Goal: Transaction & Acquisition: Download file/media

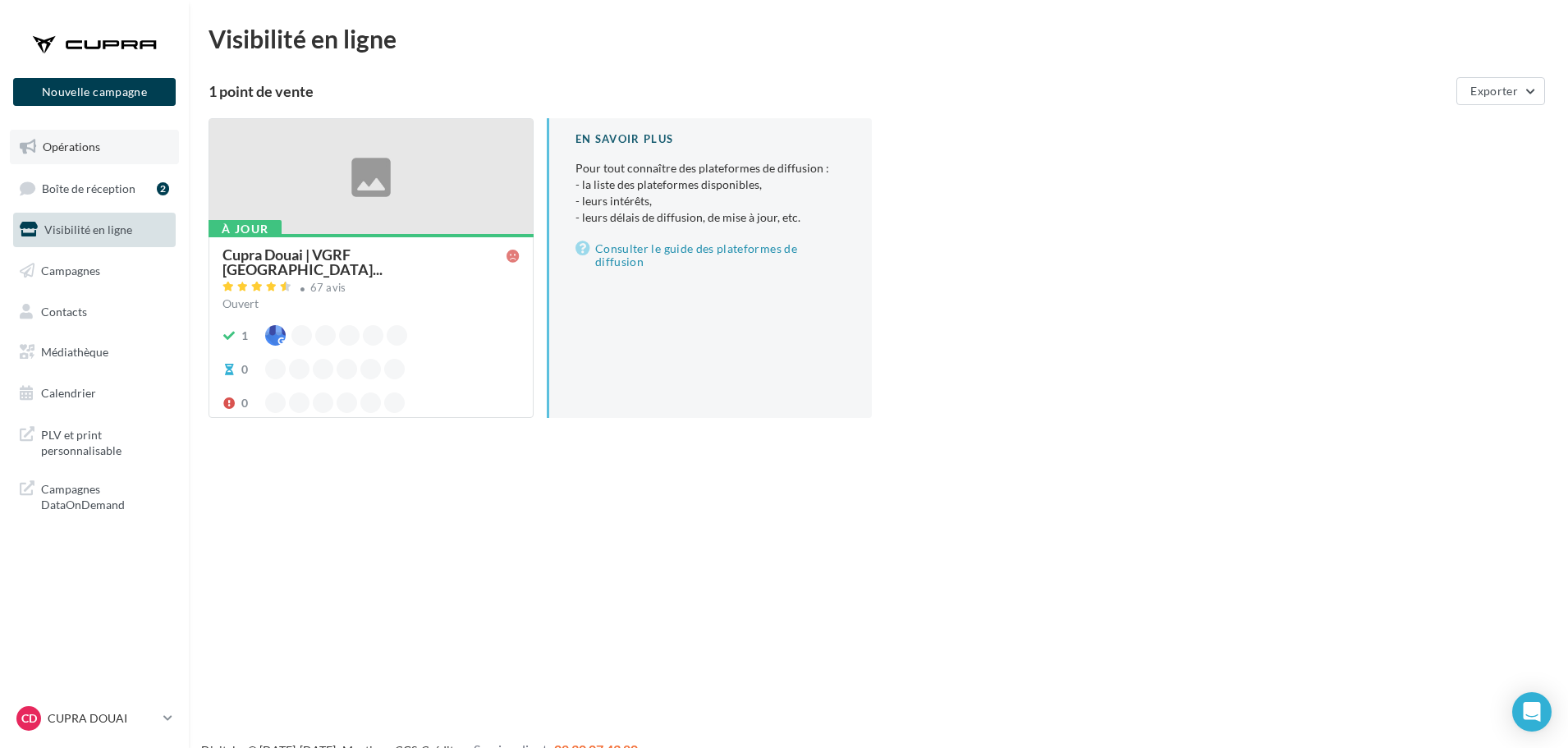
click at [72, 146] on span "Opérations" at bounding box center [71, 146] width 57 height 14
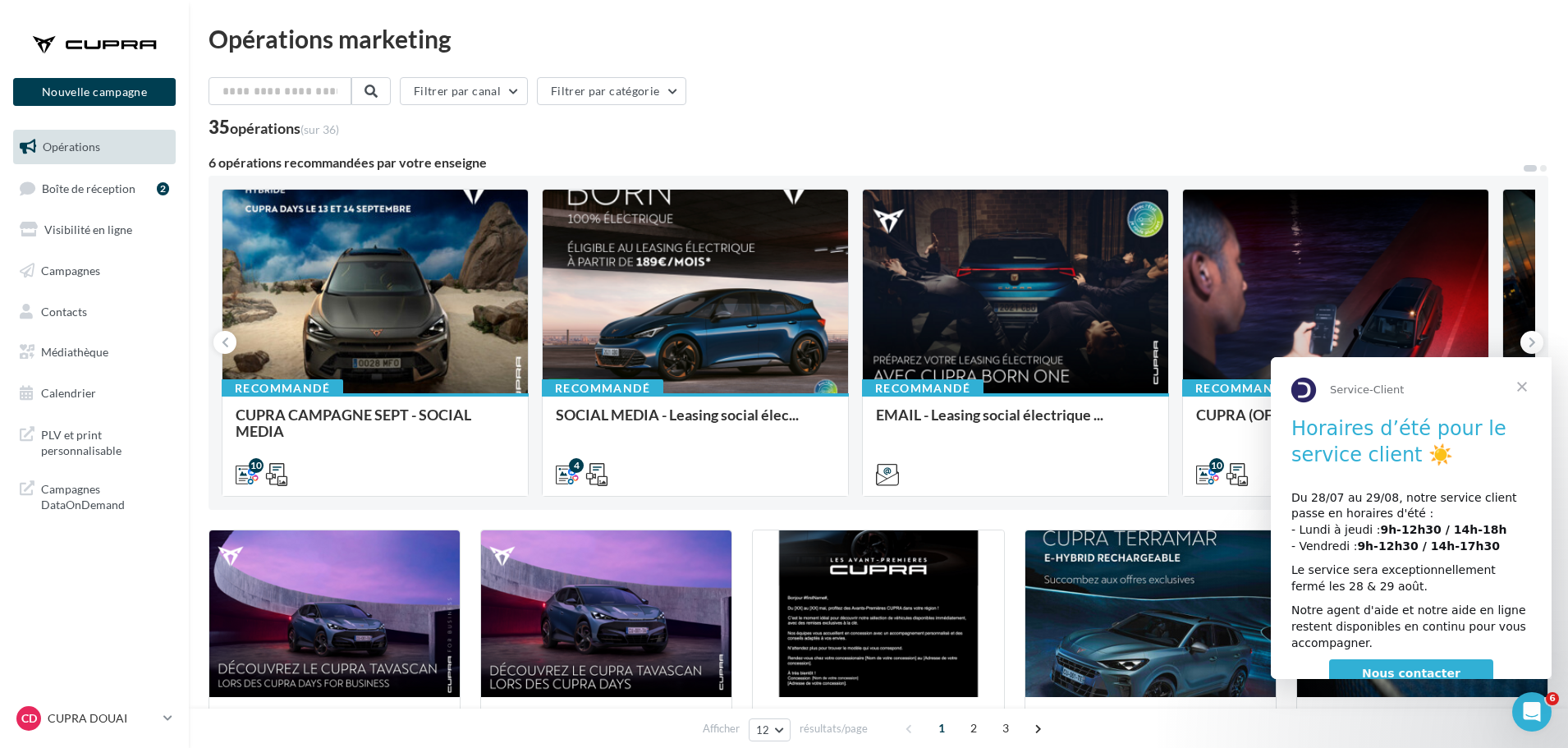
click at [1520, 382] on span "Fermer" at bounding box center [1521, 387] width 59 height 59
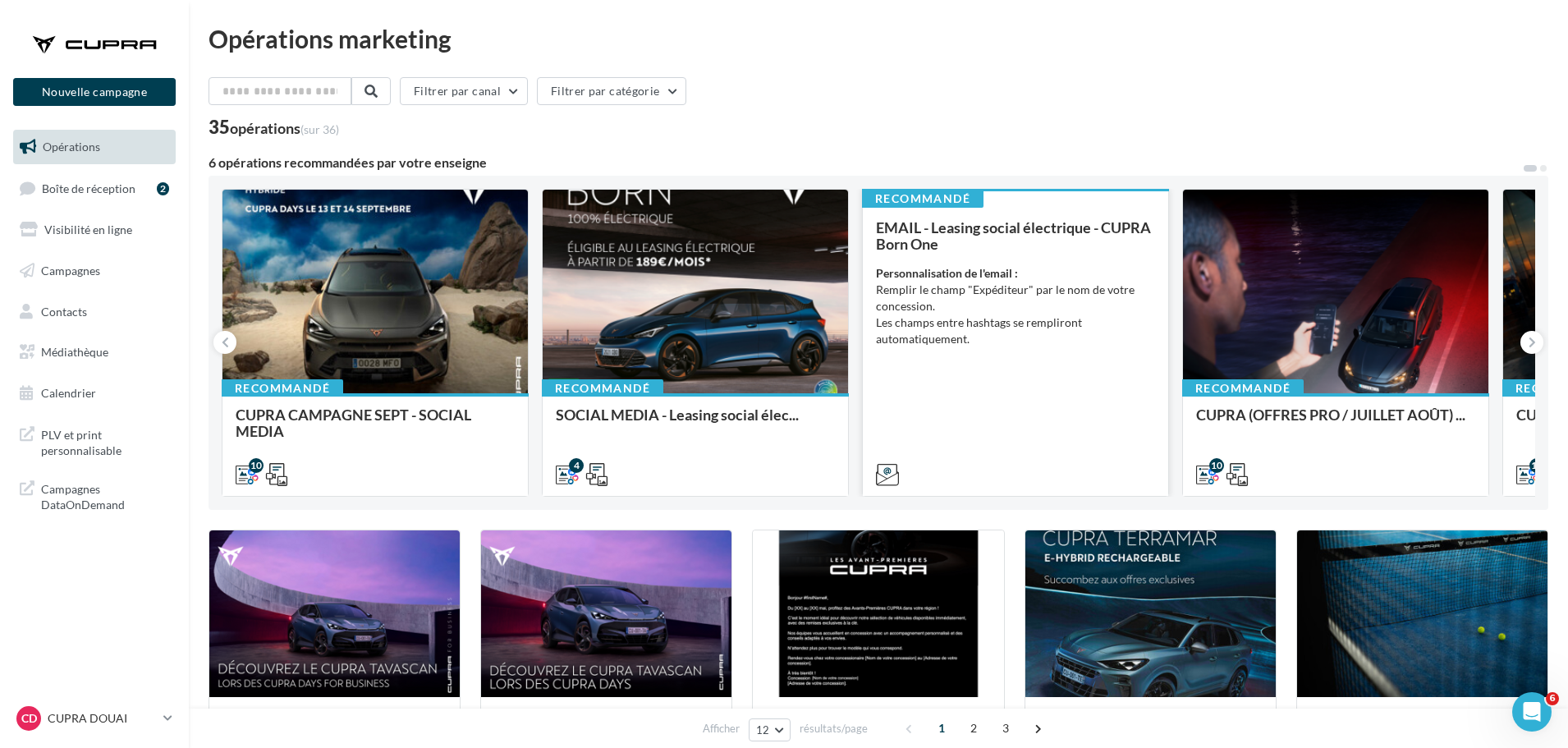
click at [1030, 383] on div "EMAIL - Leasing social électrique - CUPRA Born One Personnalisation de l'email …" at bounding box center [1015, 350] width 279 height 262
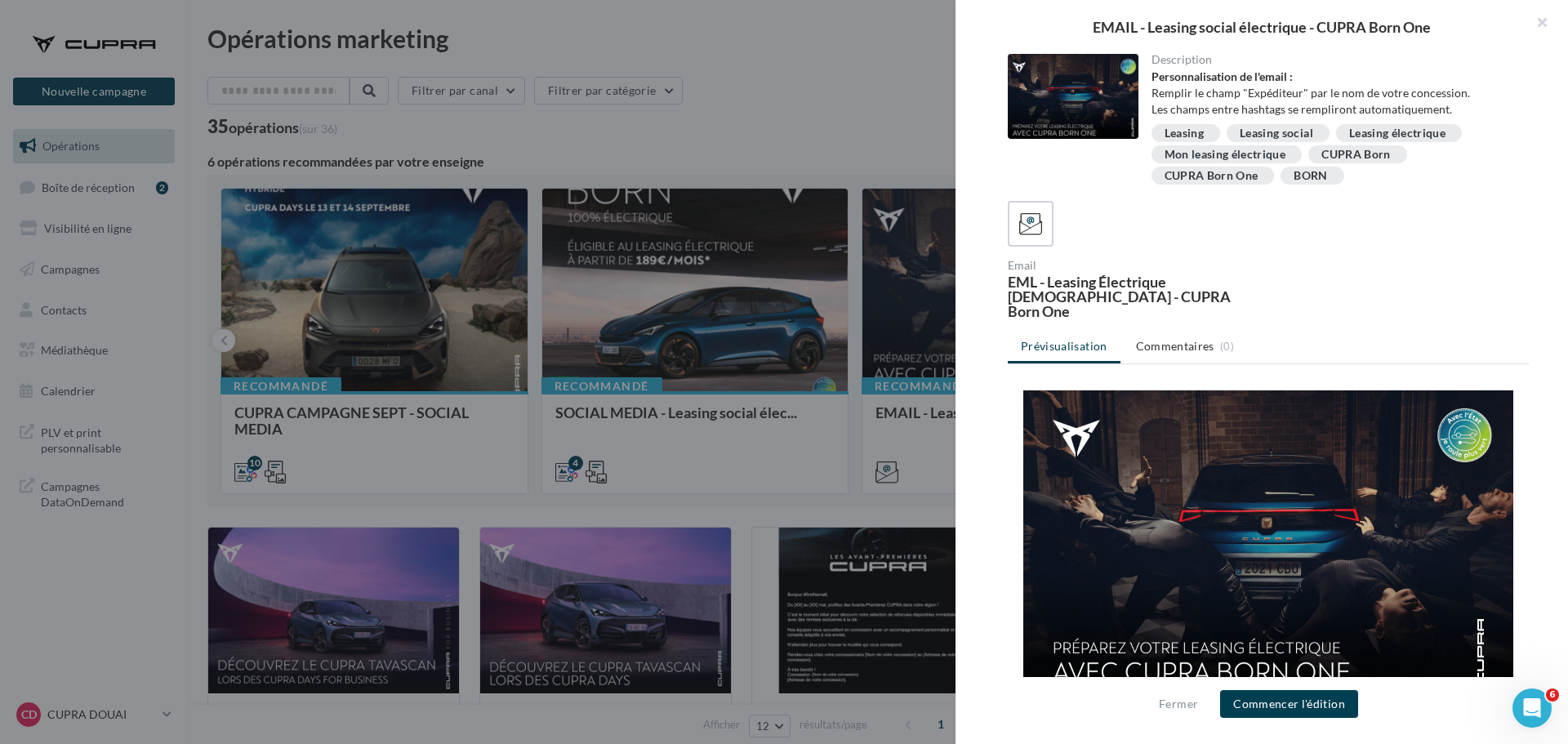
click at [859, 143] on div at bounding box center [784, 372] width 1568 height 744
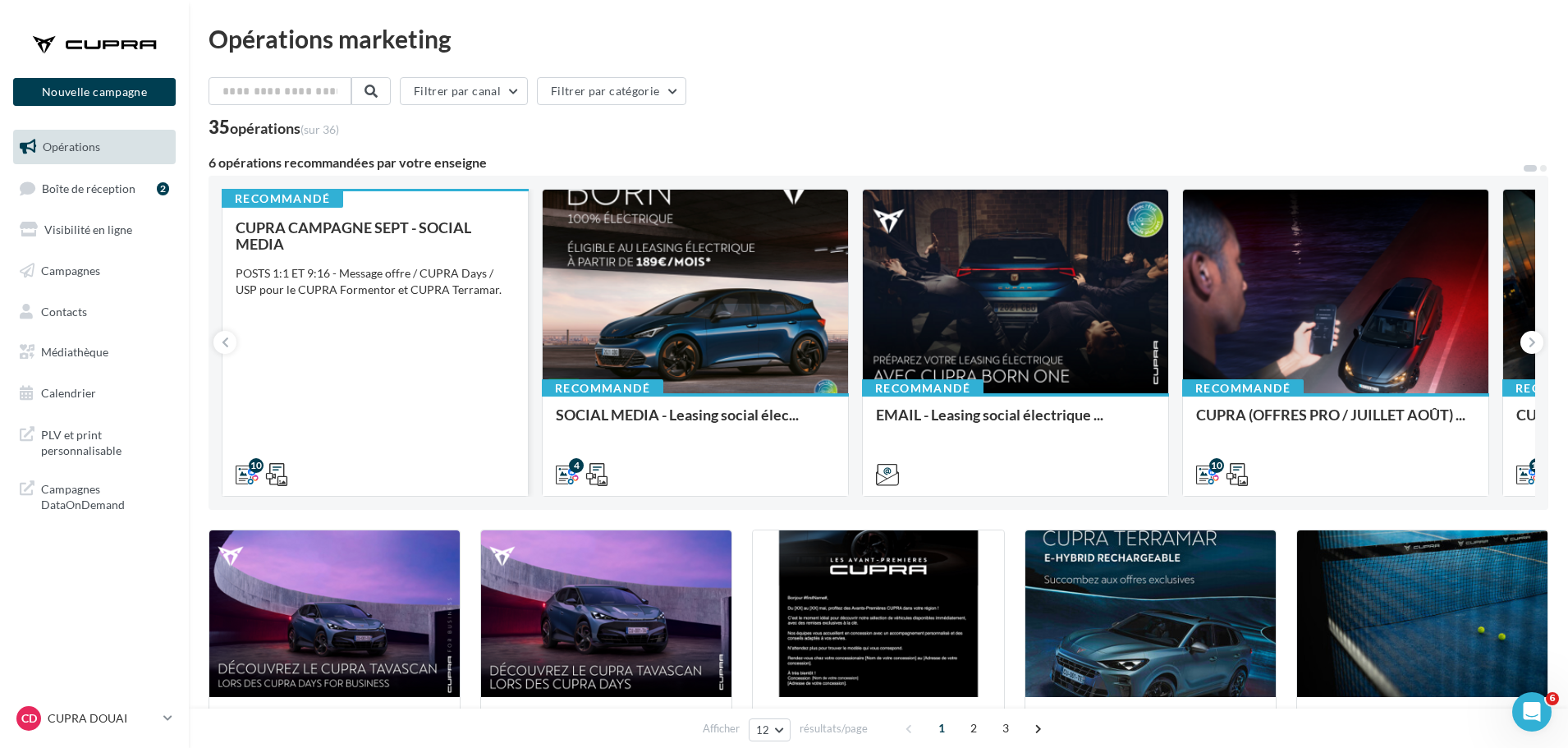
click at [407, 362] on div "CUPRA CAMPAGNE SEPT - SOCIAL MEDIA POSTS 1:1 ET 9:16 - Message offre / CUPRA Da…" at bounding box center [375, 350] width 279 height 262
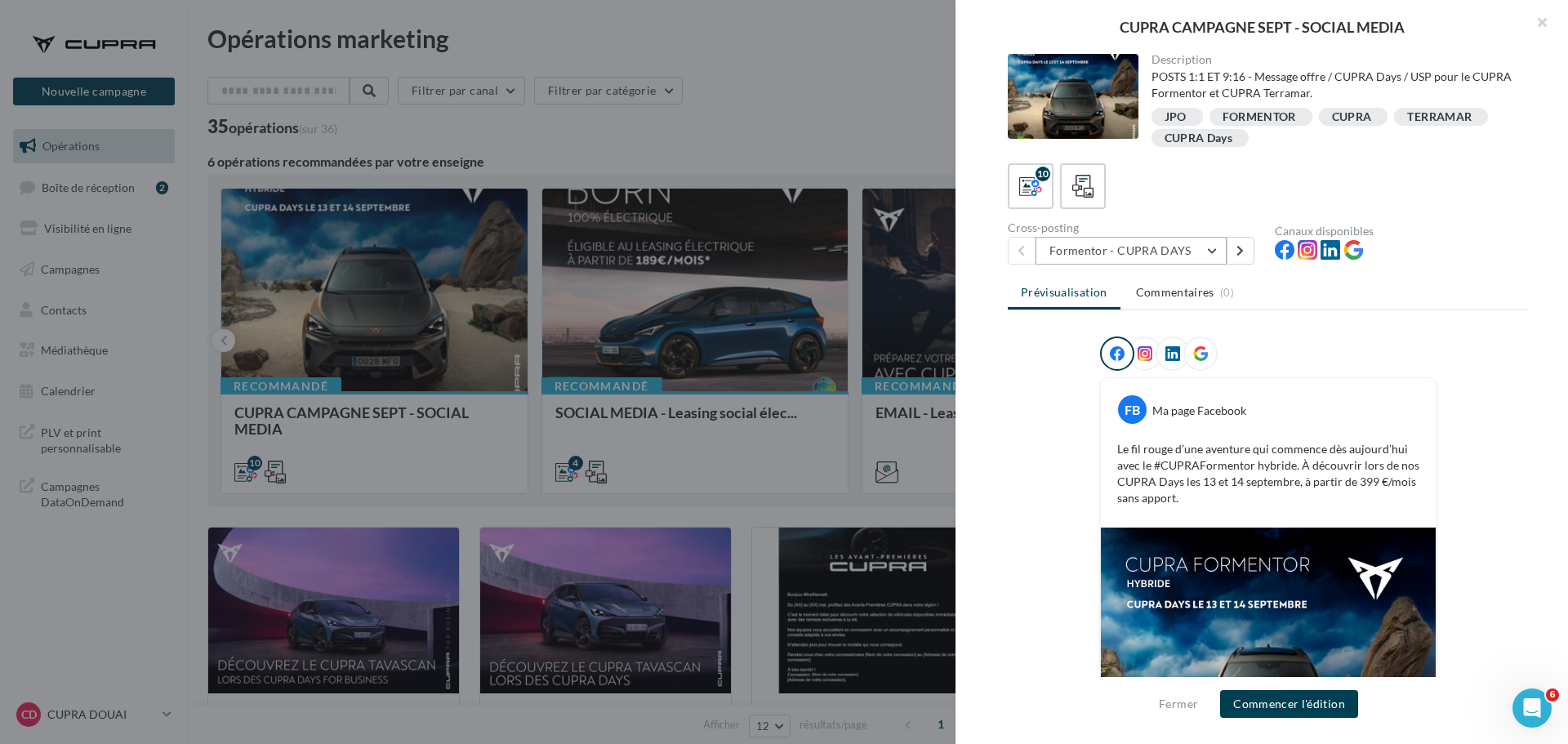
click at [1190, 258] on button "Formentor - CUPRA DAYS" at bounding box center [1131, 250] width 191 height 28
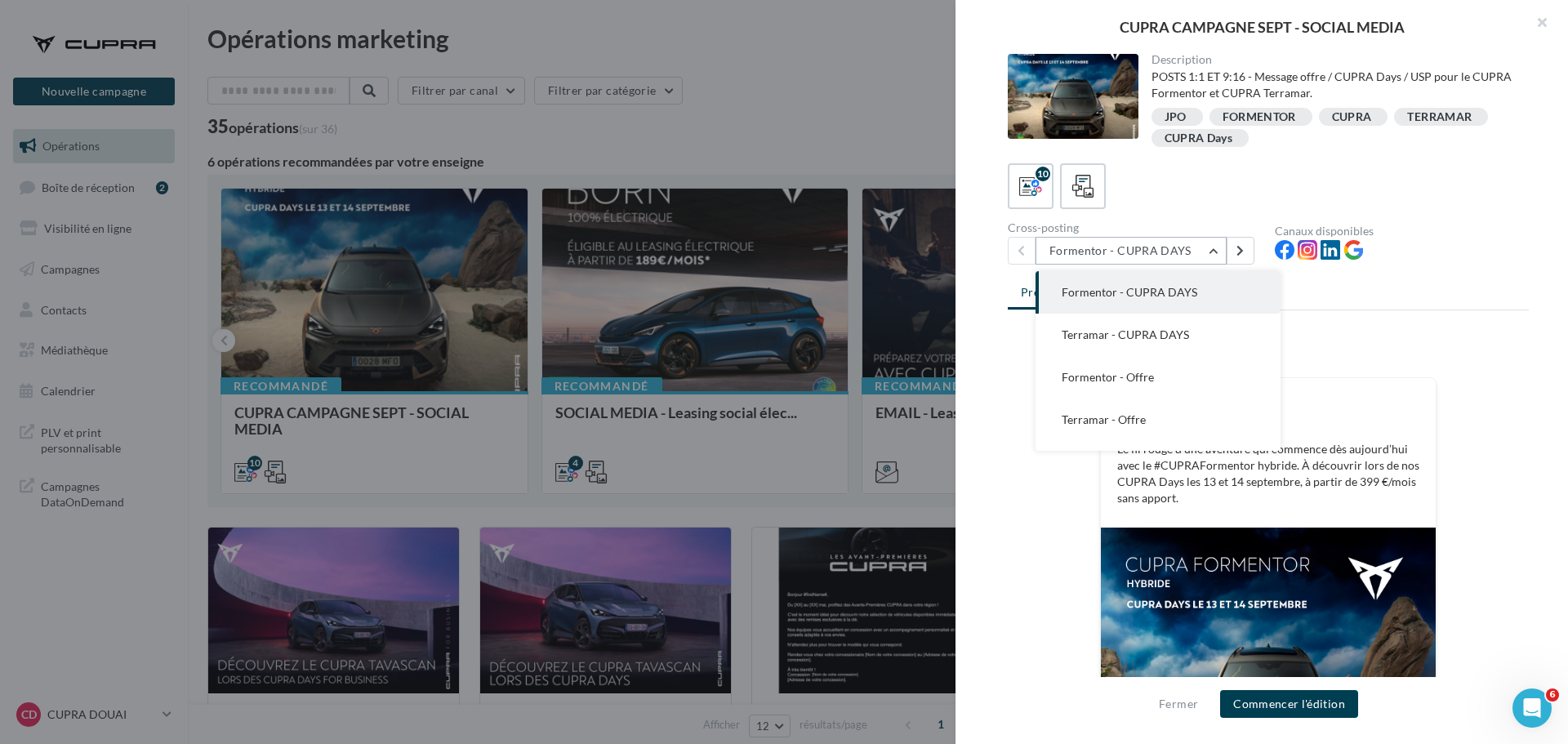
click at [1182, 257] on button "Formentor - CUPRA DAYS" at bounding box center [1131, 250] width 191 height 28
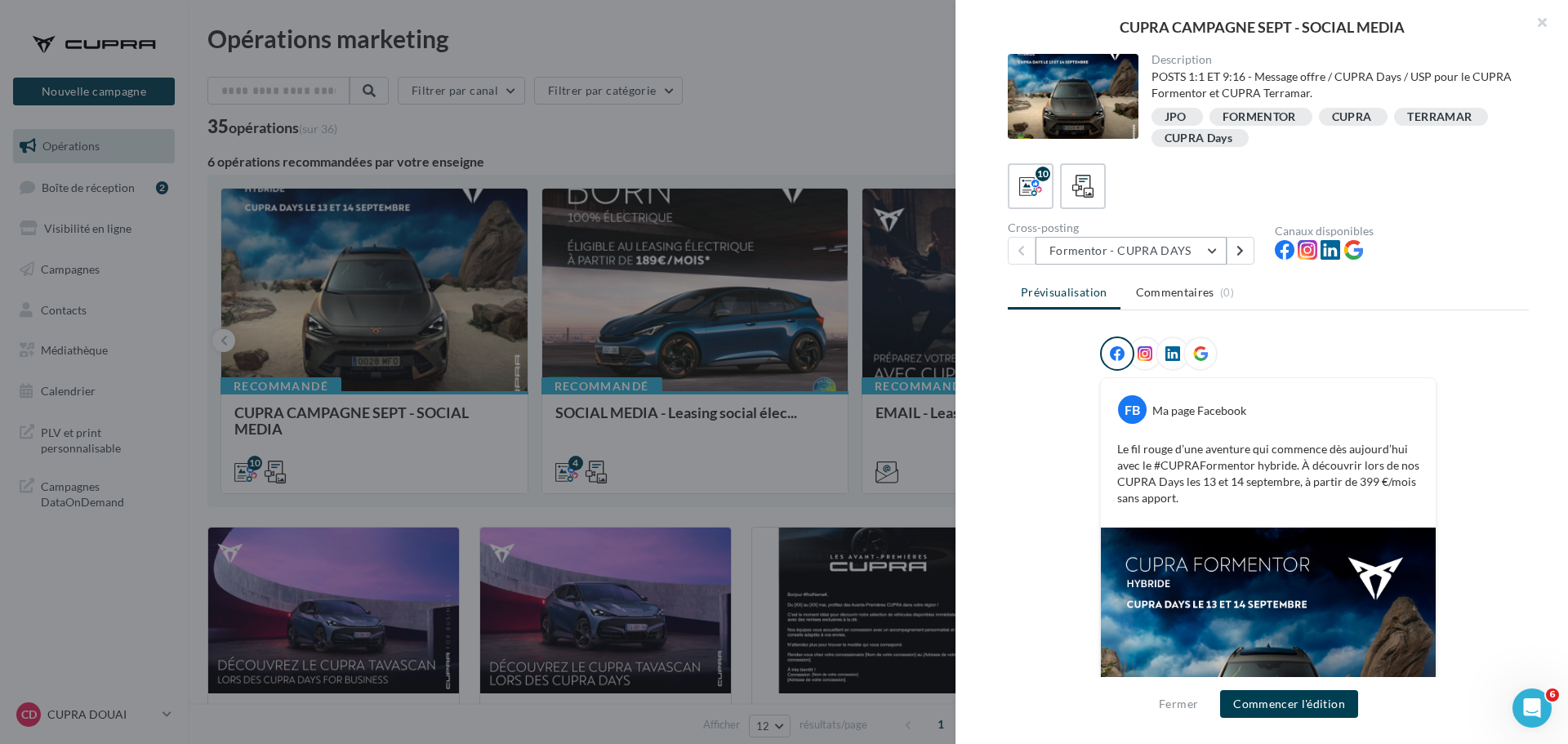
click at [1192, 259] on button "Formentor - CUPRA DAYS" at bounding box center [1131, 250] width 191 height 28
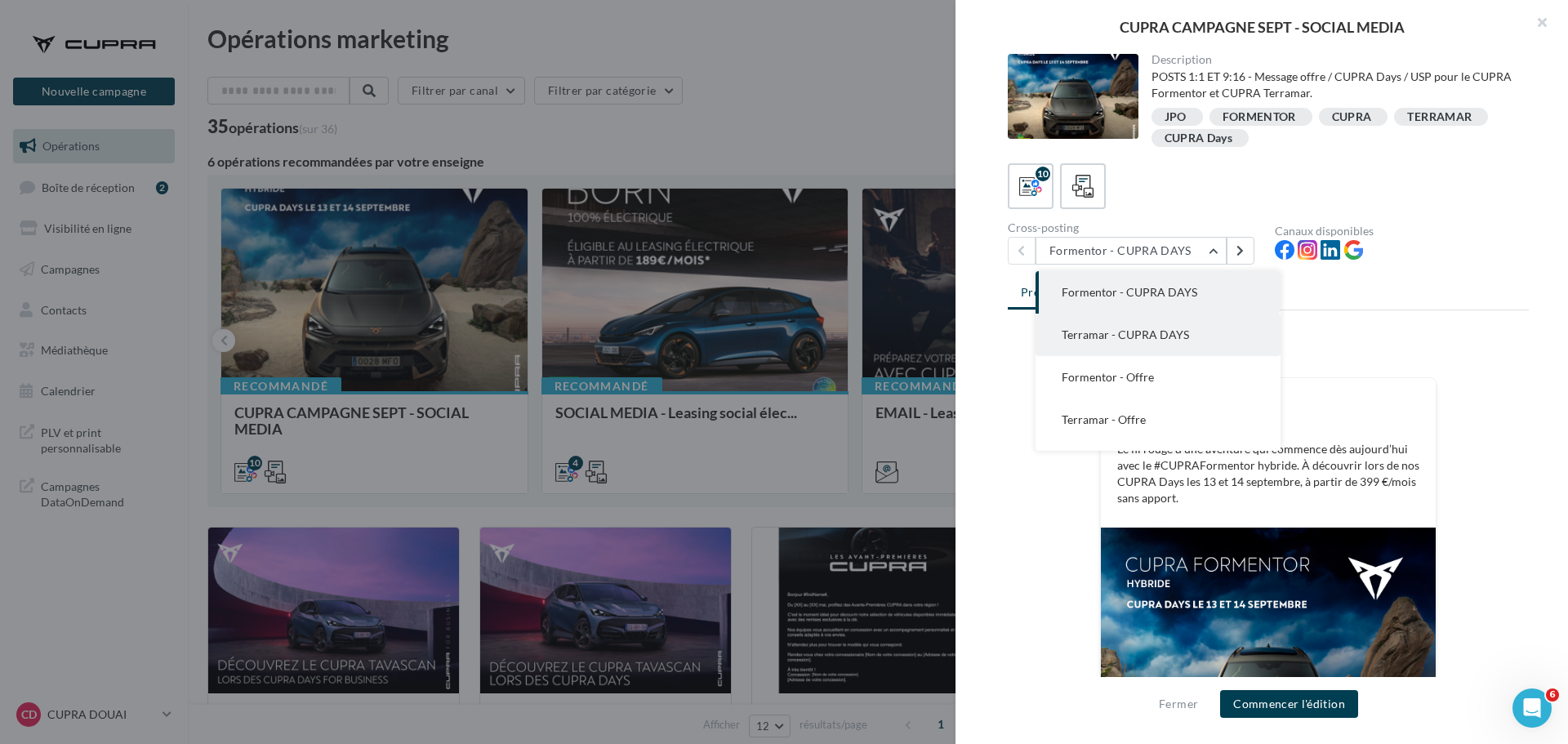
click at [1181, 338] on span "Terramar - CUPRA DAYS" at bounding box center [1125, 334] width 127 height 14
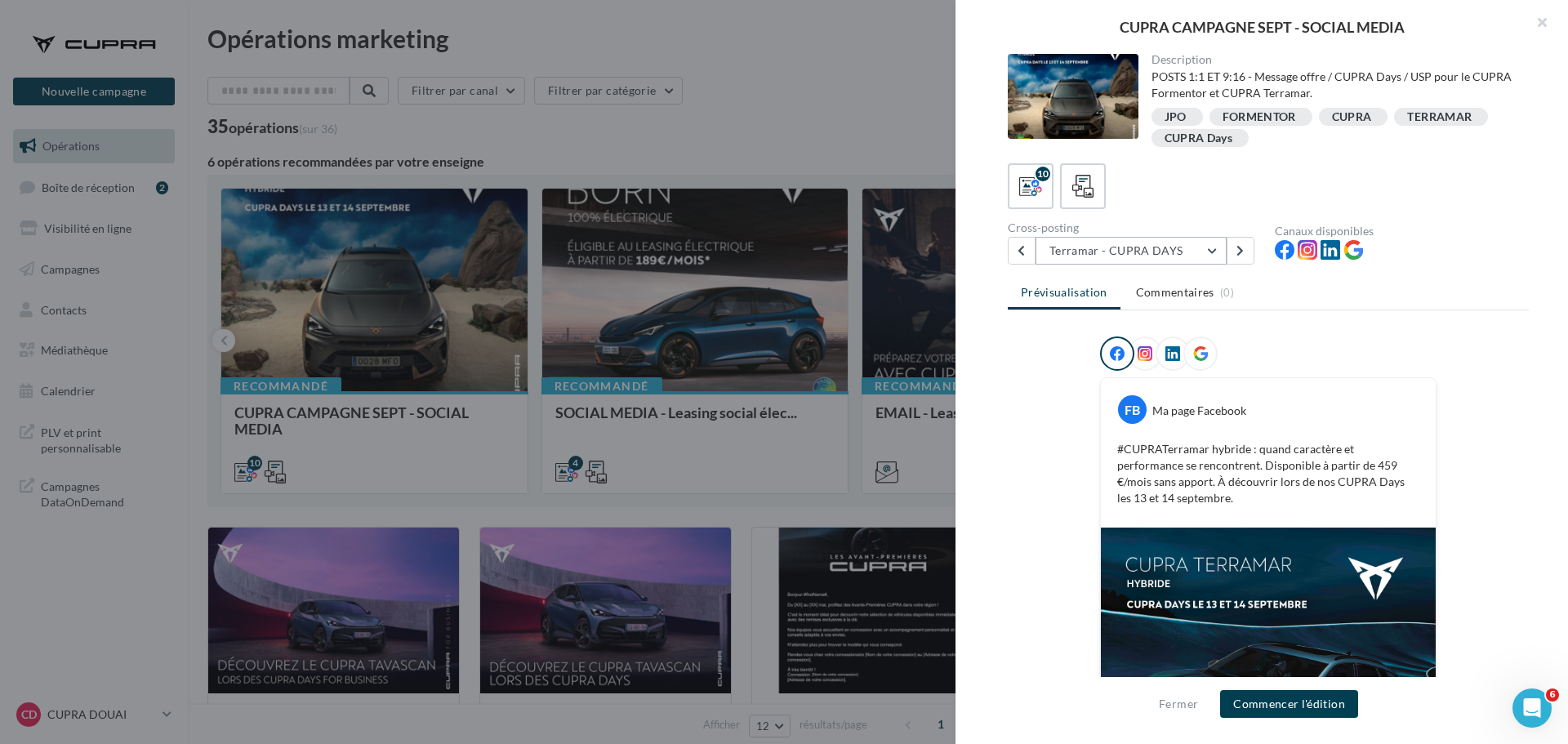
click at [1115, 259] on button "Terramar - CUPRA DAYS" at bounding box center [1131, 250] width 191 height 28
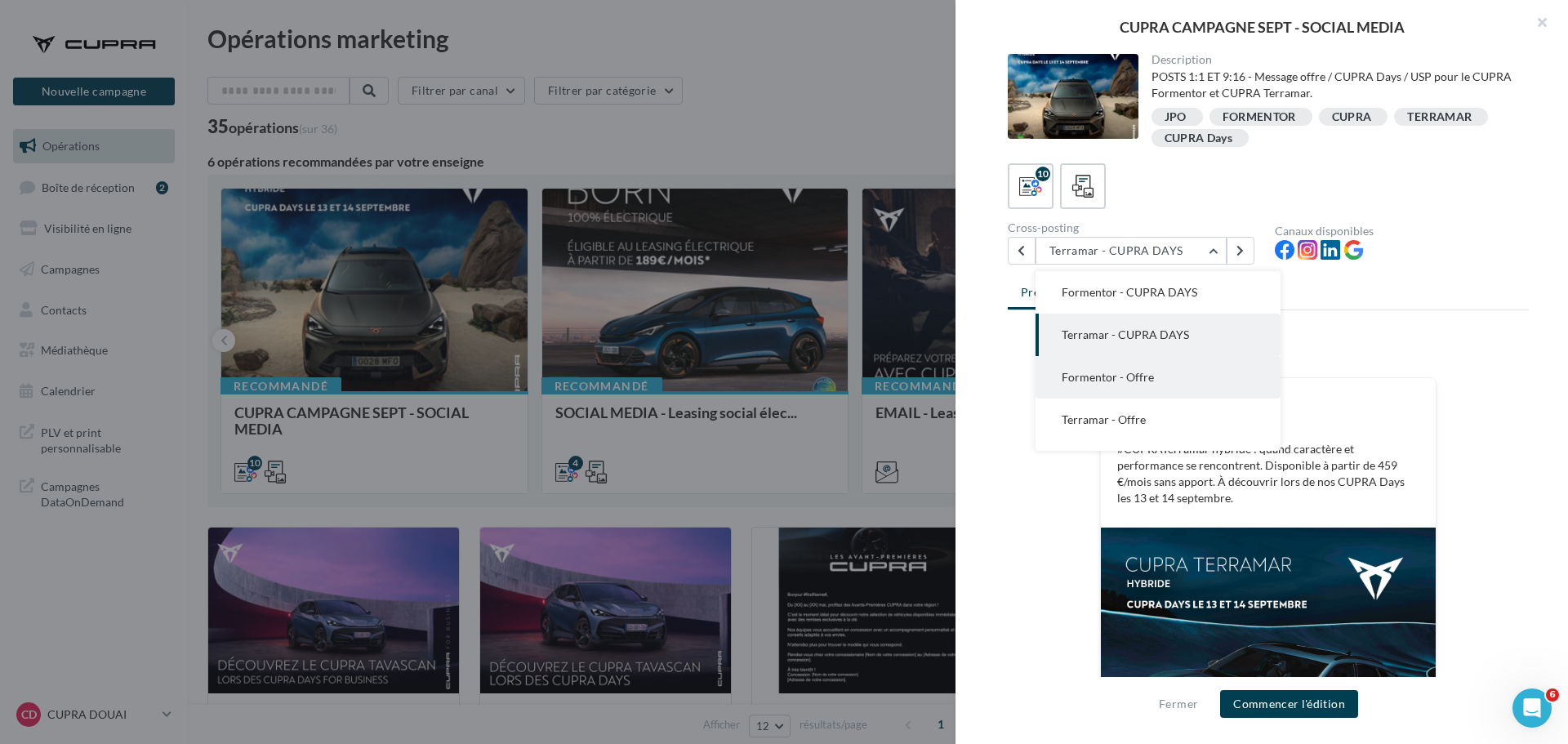
click at [1137, 384] on button "Formentor - Offre" at bounding box center [1158, 378] width 245 height 43
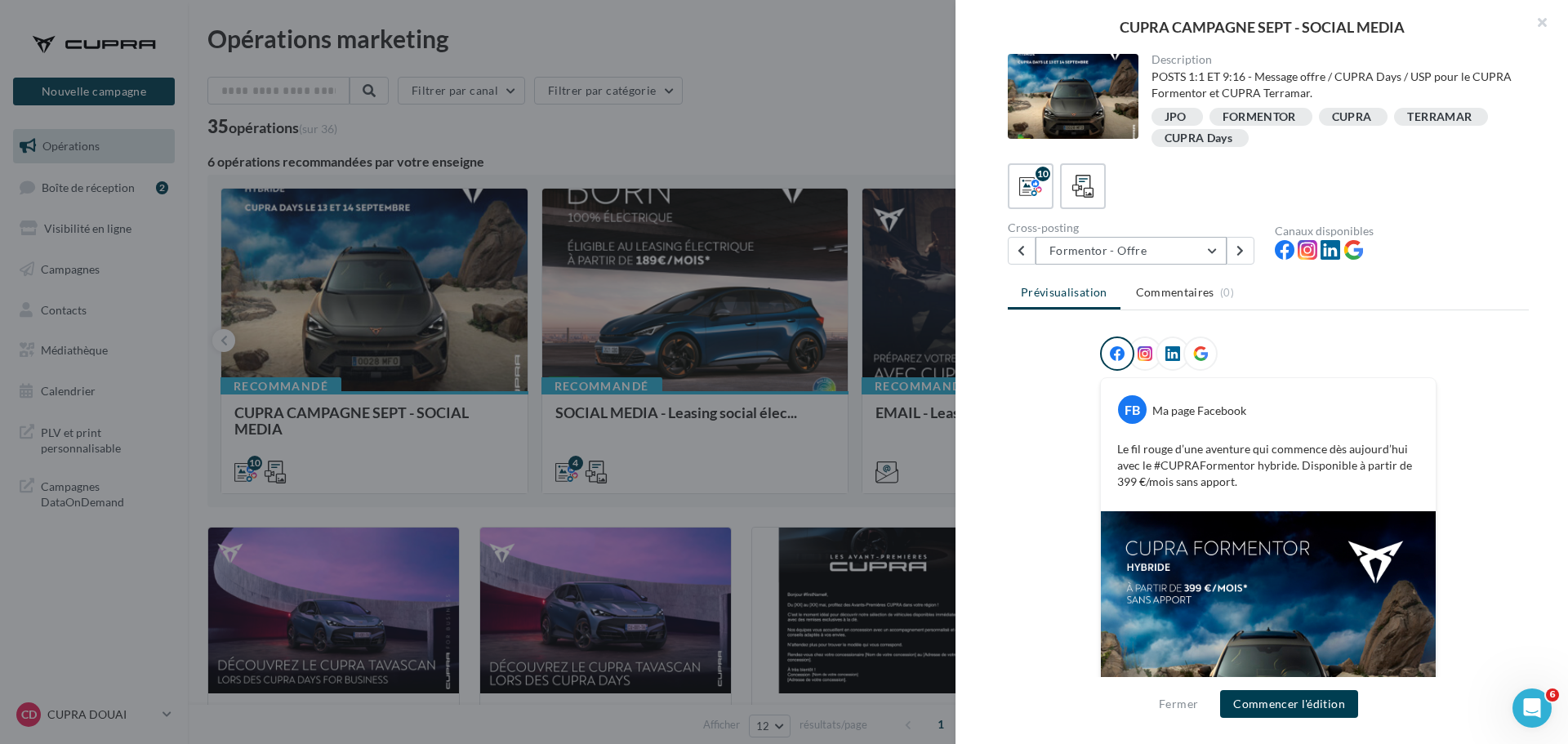
click at [1175, 237] on button "Formentor - Offre" at bounding box center [1131, 250] width 191 height 28
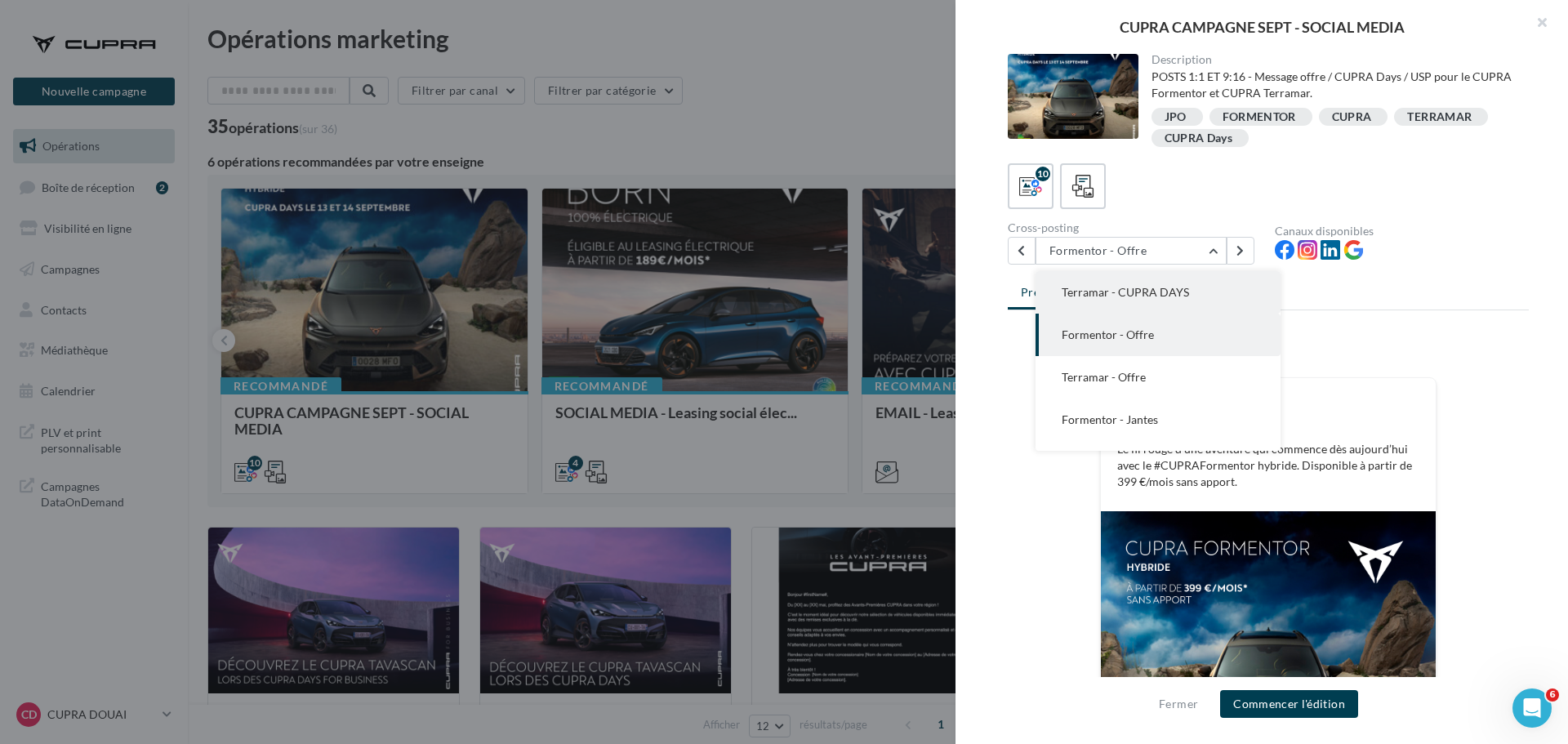
click at [1118, 290] on span "Terramar - CUPRA DAYS" at bounding box center [1125, 291] width 127 height 14
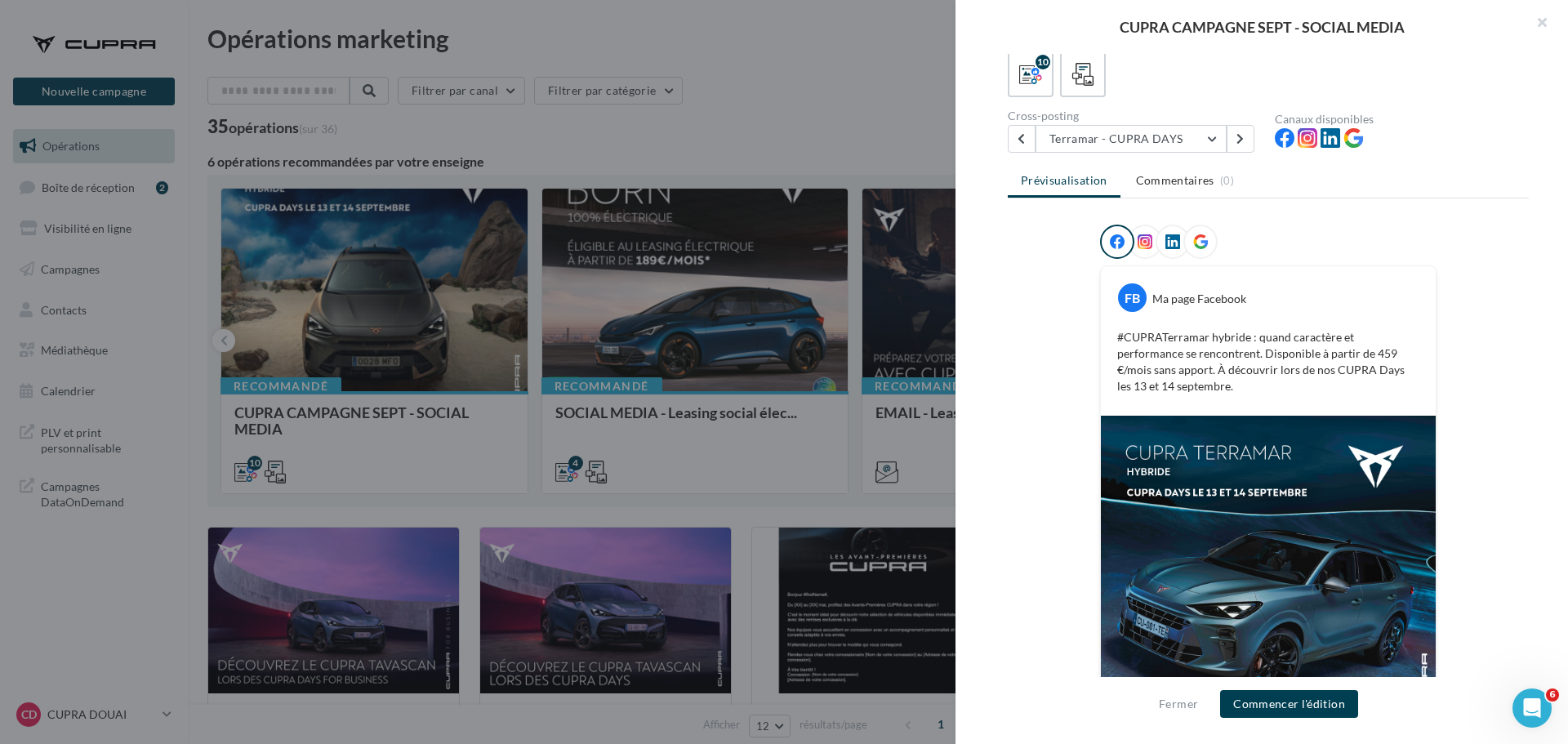
scroll to position [0, 0]
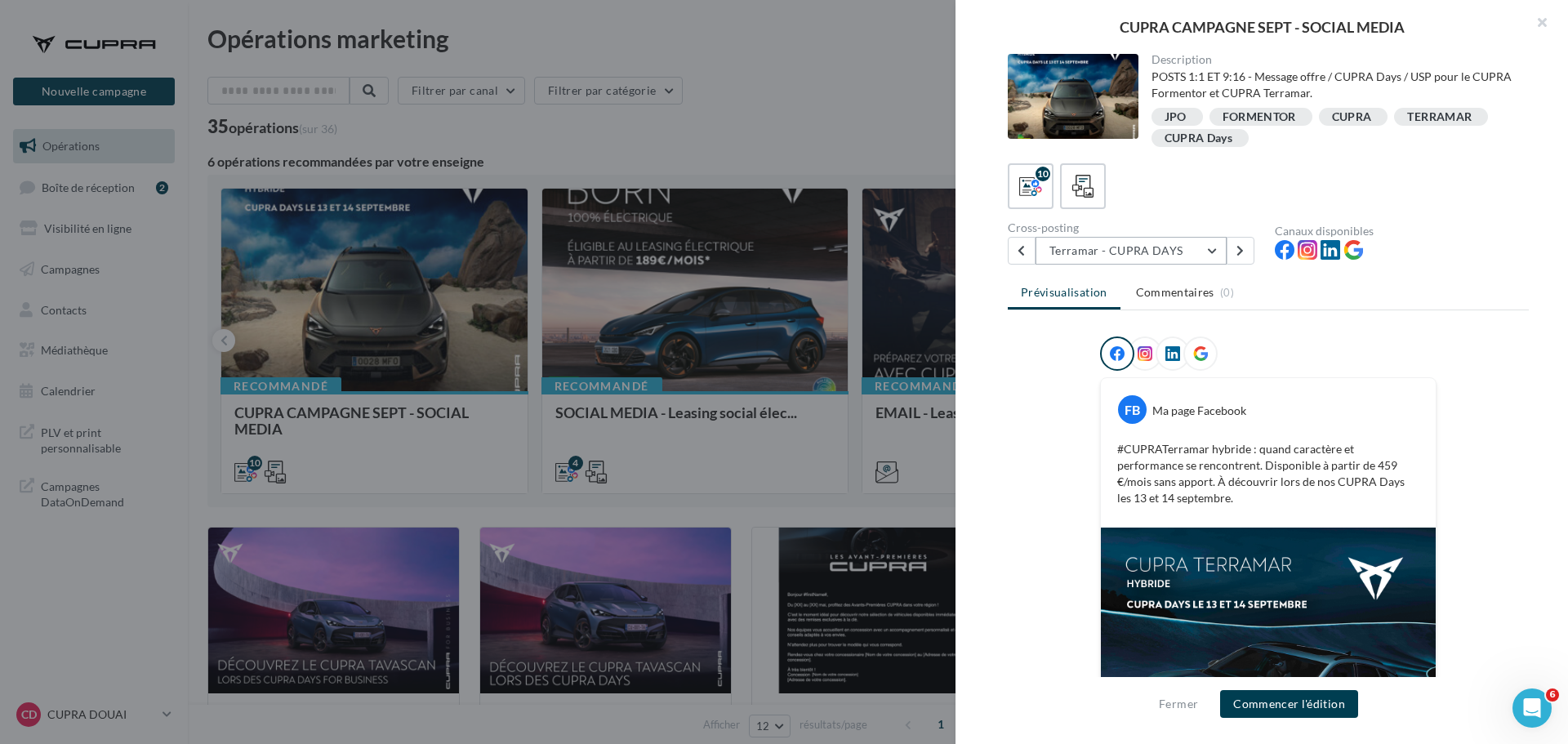
click at [1162, 251] on button "Terramar - CUPRA DAYS" at bounding box center [1131, 250] width 191 height 28
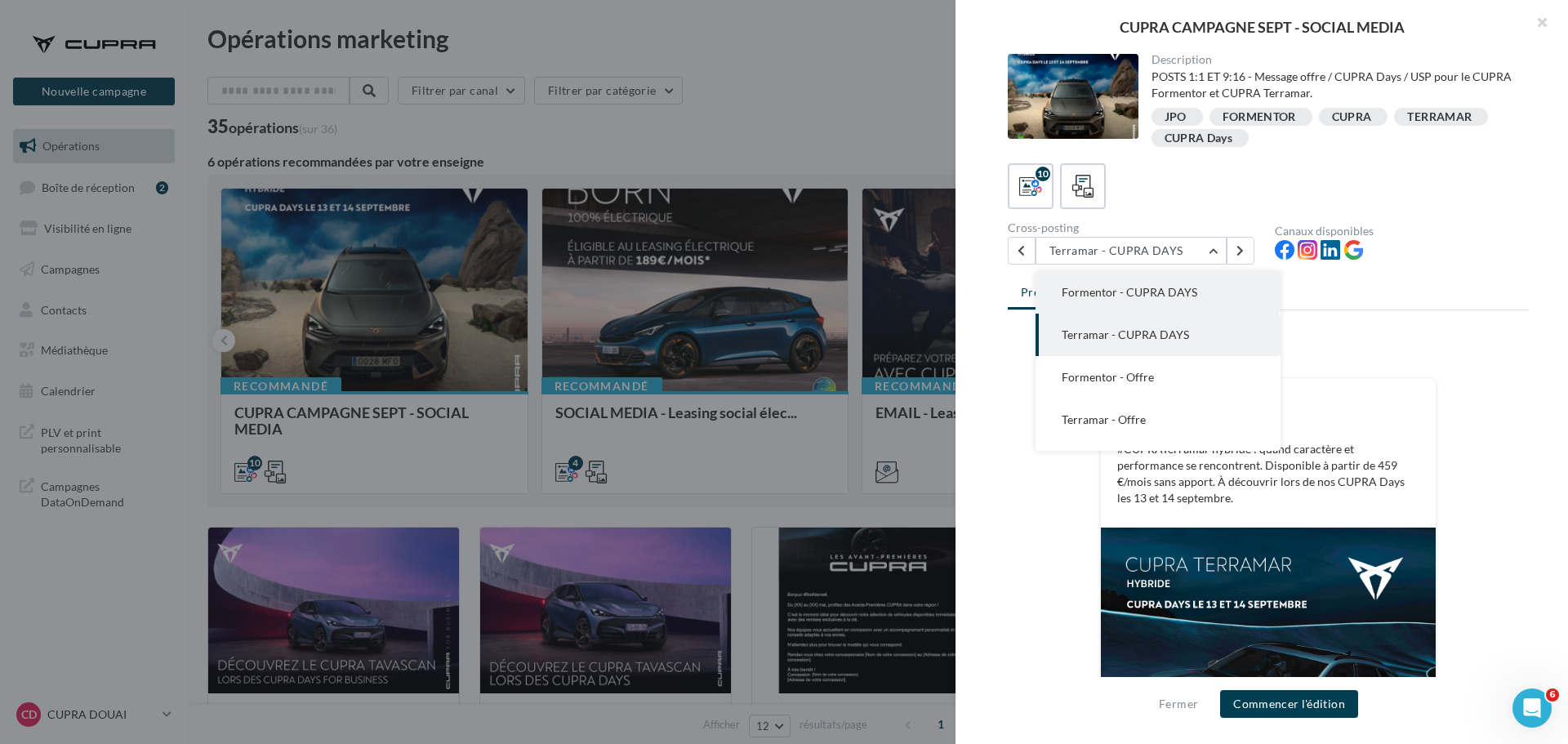
click at [1157, 293] on span "Formentor - CUPRA DAYS" at bounding box center [1130, 291] width 136 height 14
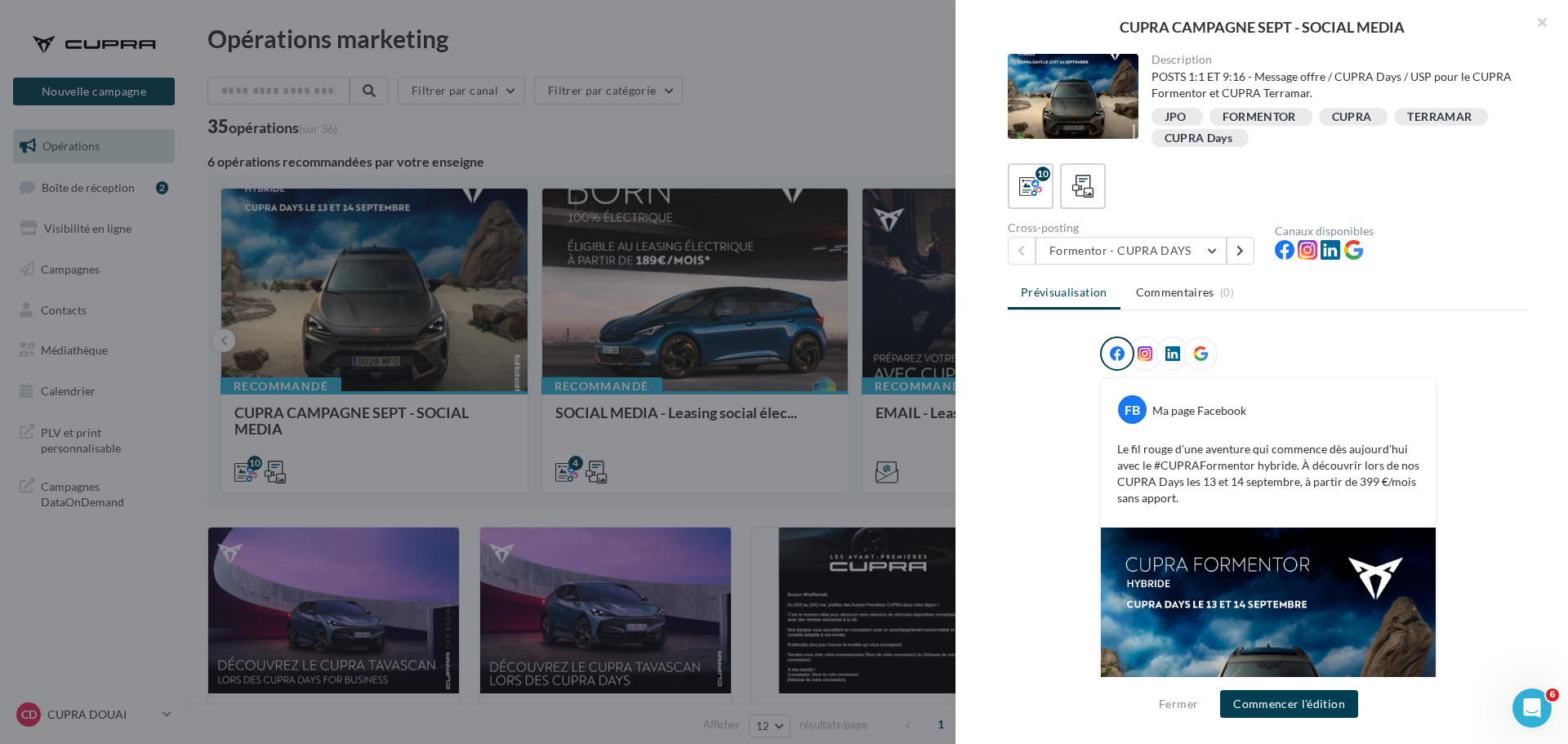
click at [535, 152] on div at bounding box center [784, 372] width 1568 height 744
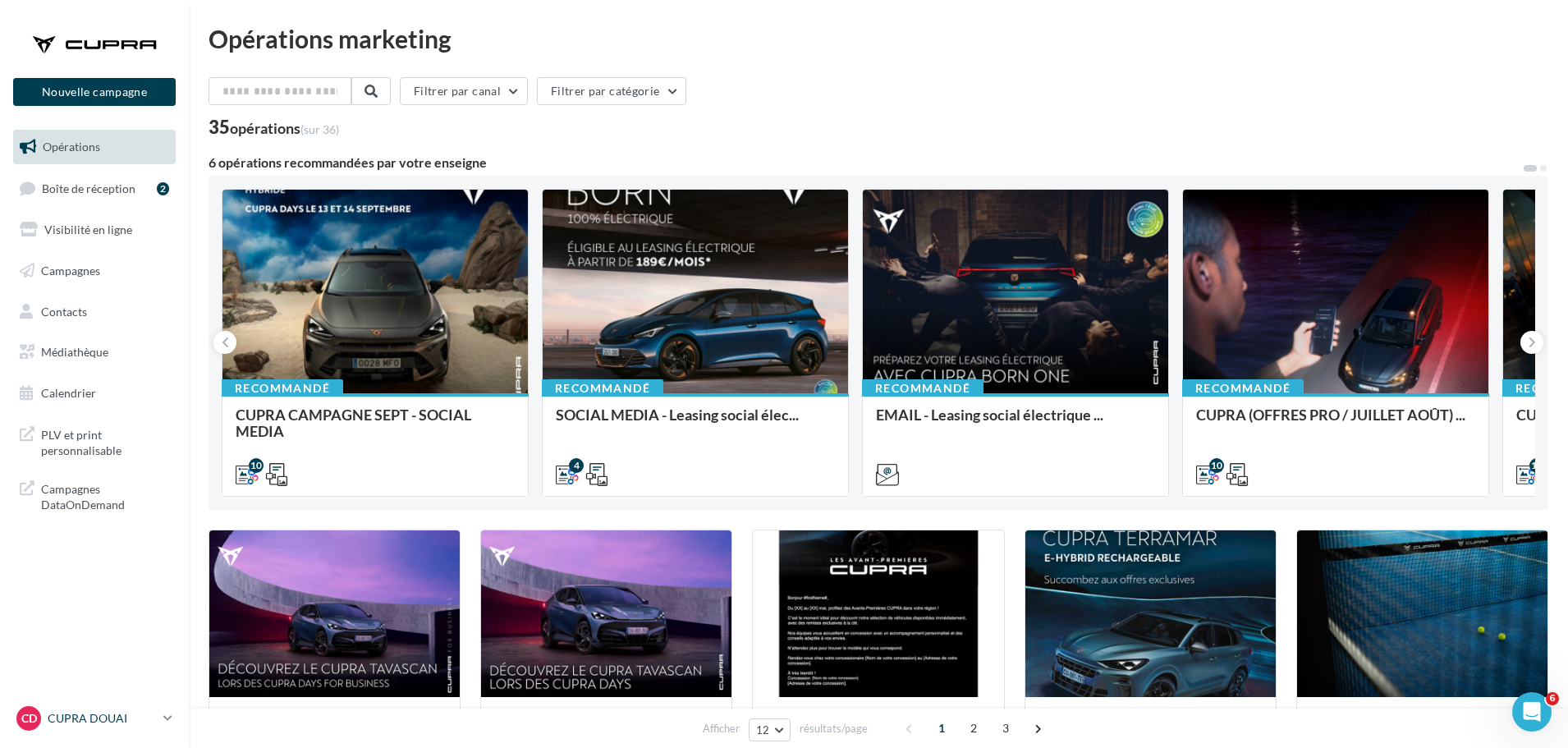
click at [101, 733] on link "CD CUPRA DOUAI cupra_douai" at bounding box center [94, 718] width 163 height 31
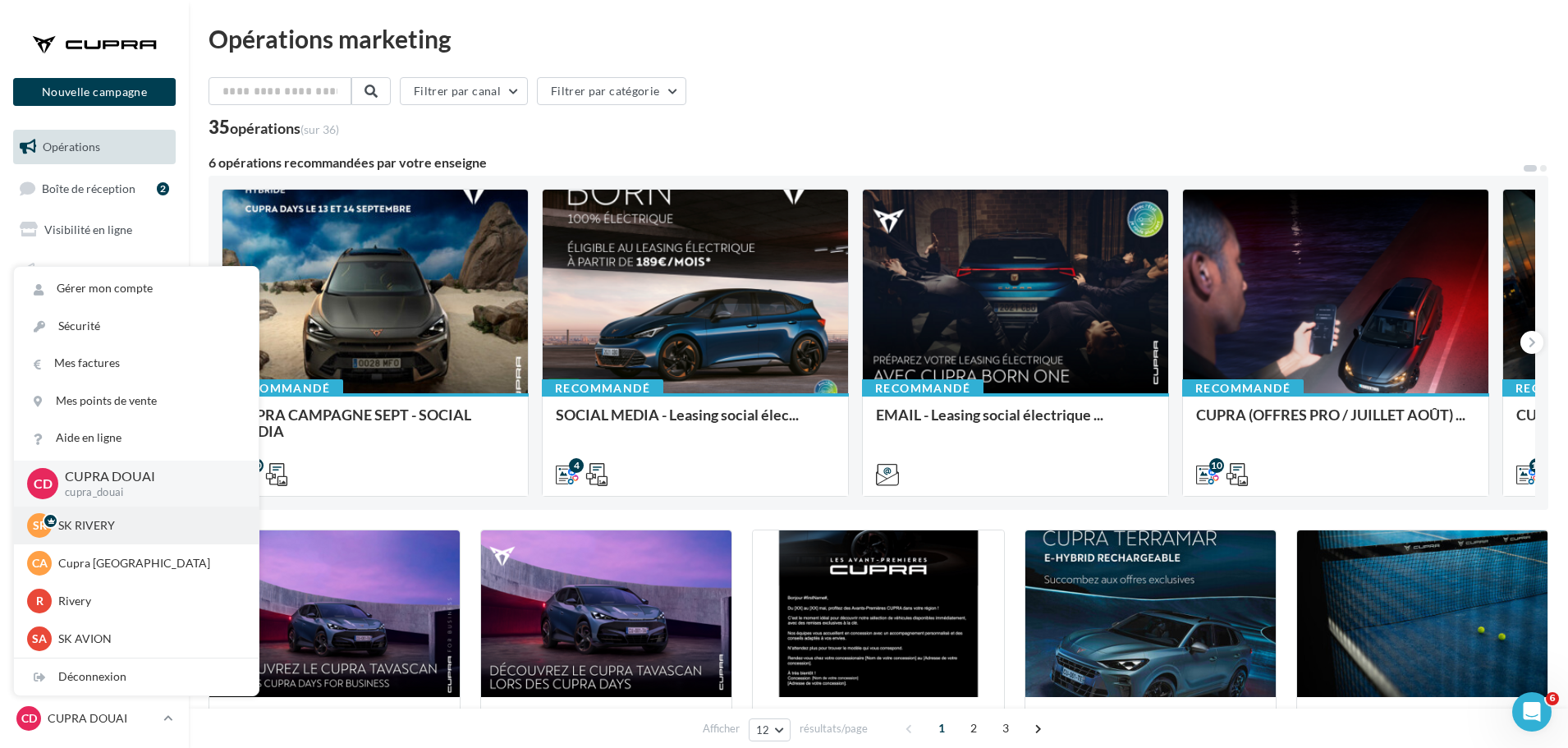
click at [71, 524] on p "SK RIVERY" at bounding box center [148, 526] width 181 height 17
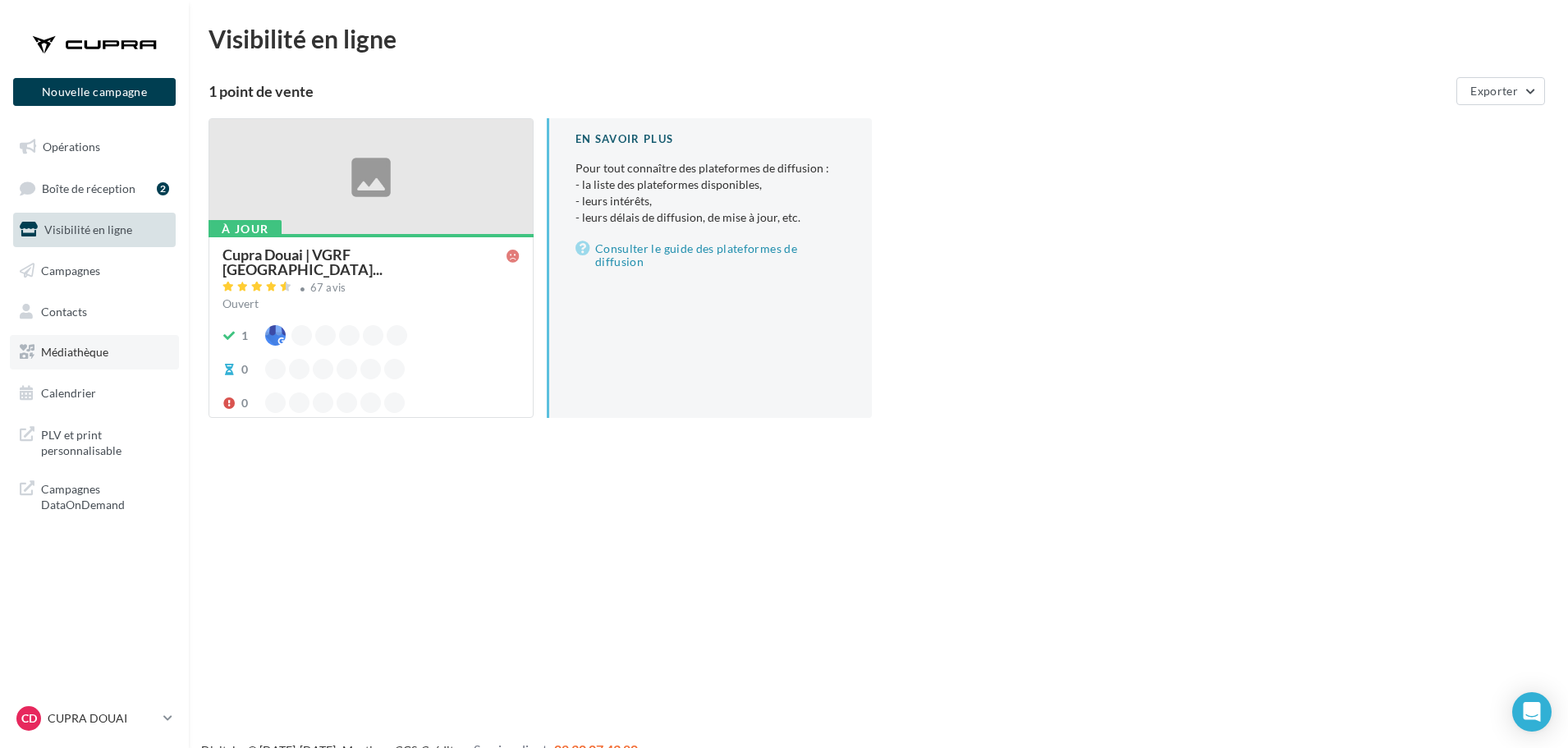
click at [73, 349] on span "Médiathèque" at bounding box center [75, 352] width 67 height 14
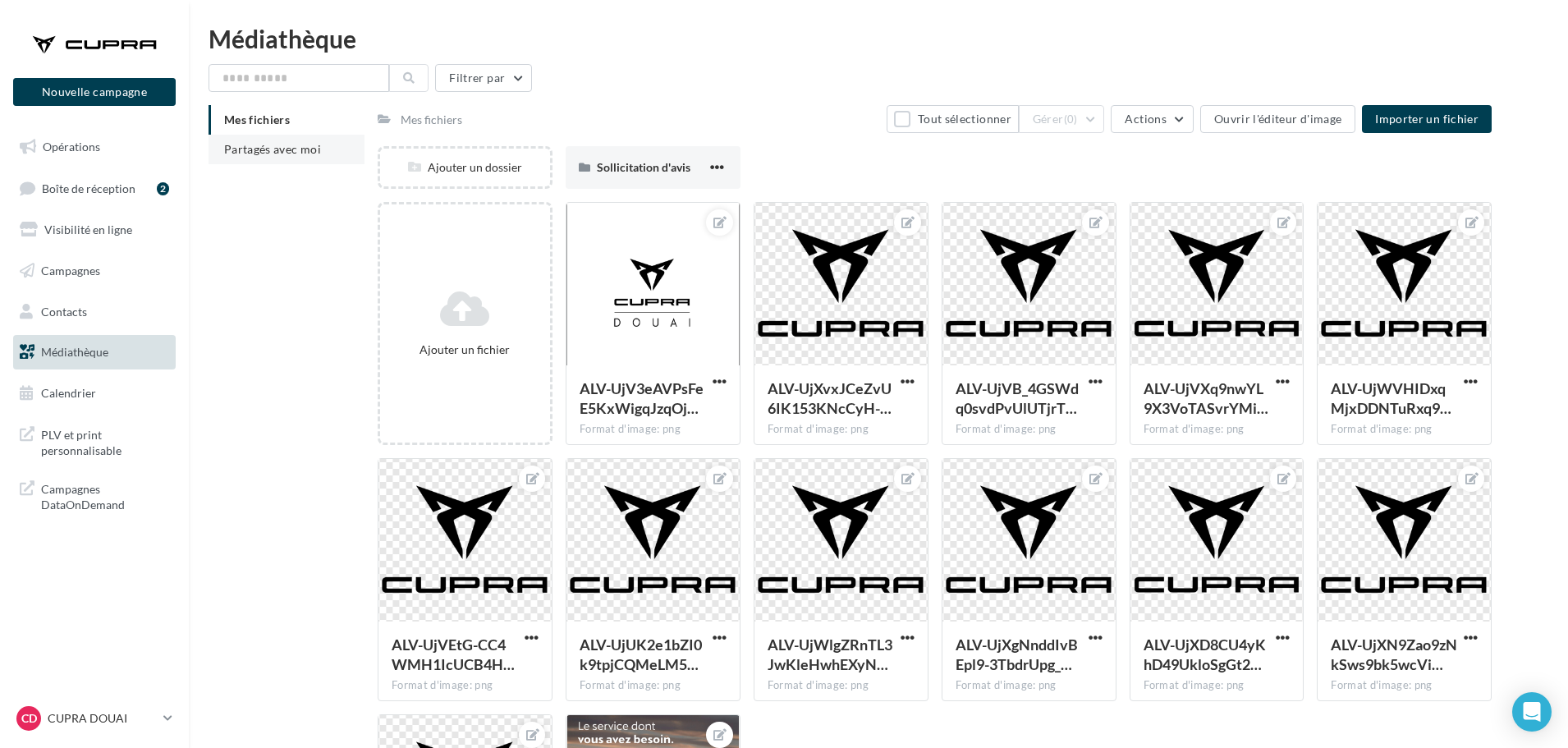
click at [269, 152] on span "Partagés avec moi" at bounding box center [273, 149] width 97 height 14
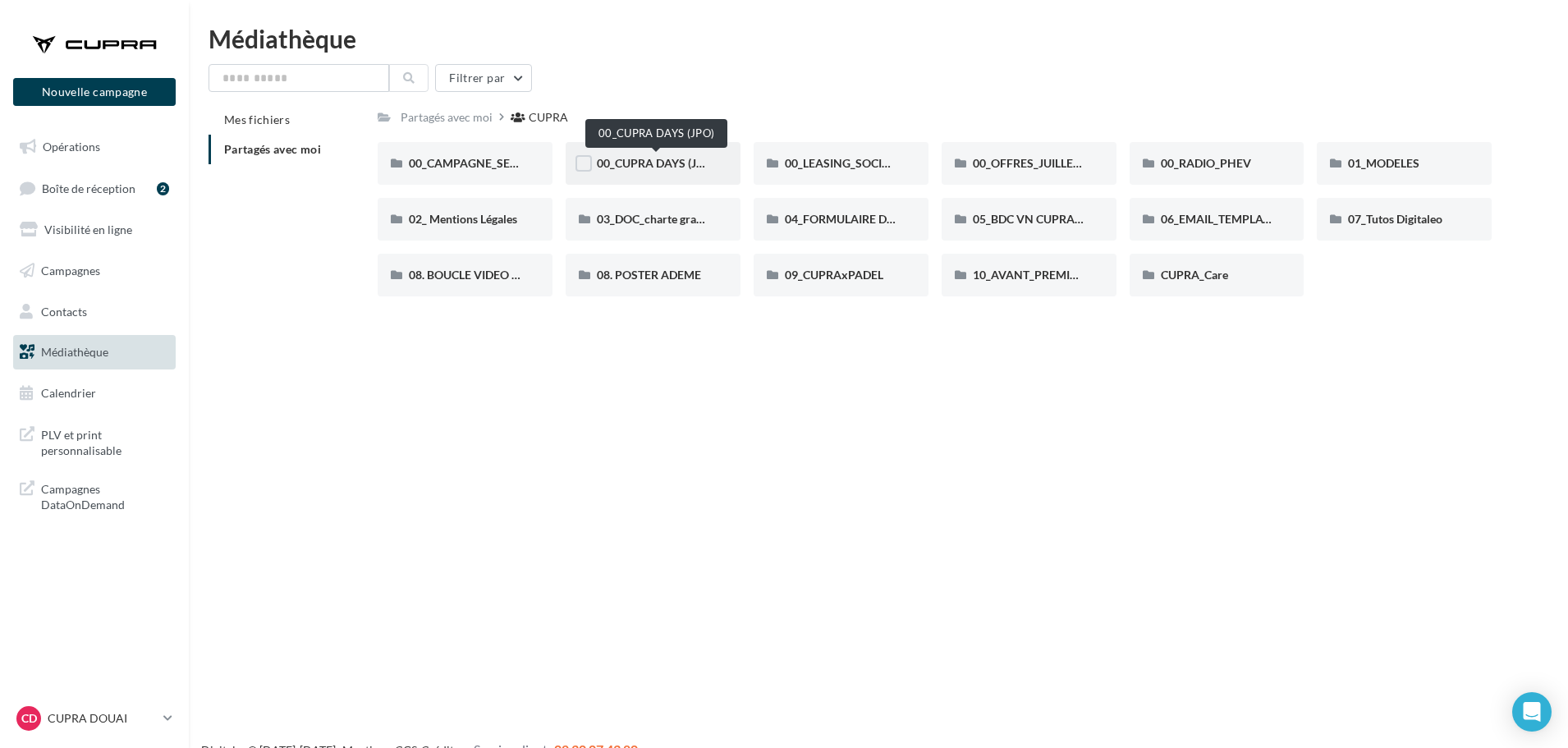
click at [661, 164] on span "00_CUPRA DAYS (JPO)" at bounding box center [656, 163] width 119 height 14
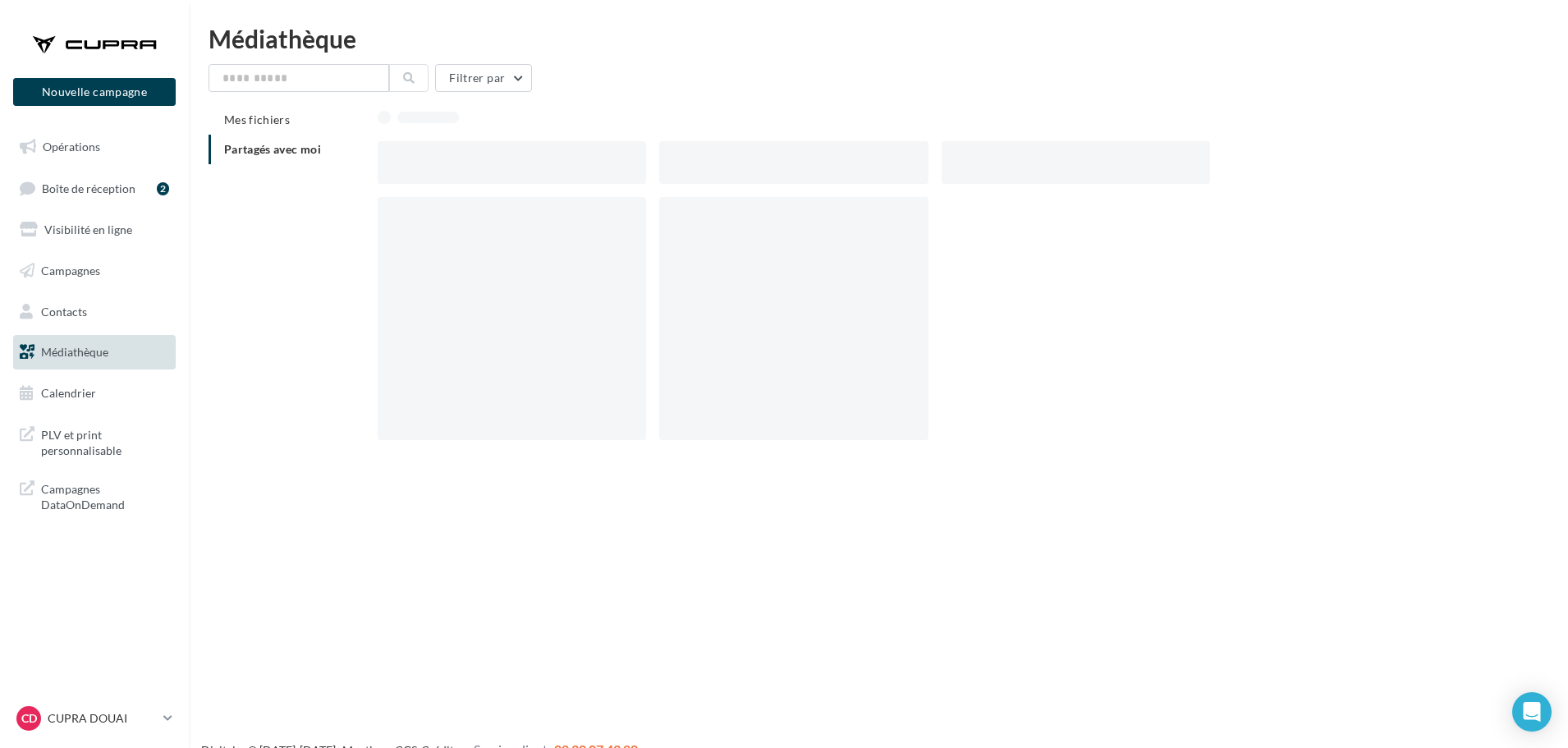
click at [661, 164] on div at bounding box center [793, 163] width 269 height 43
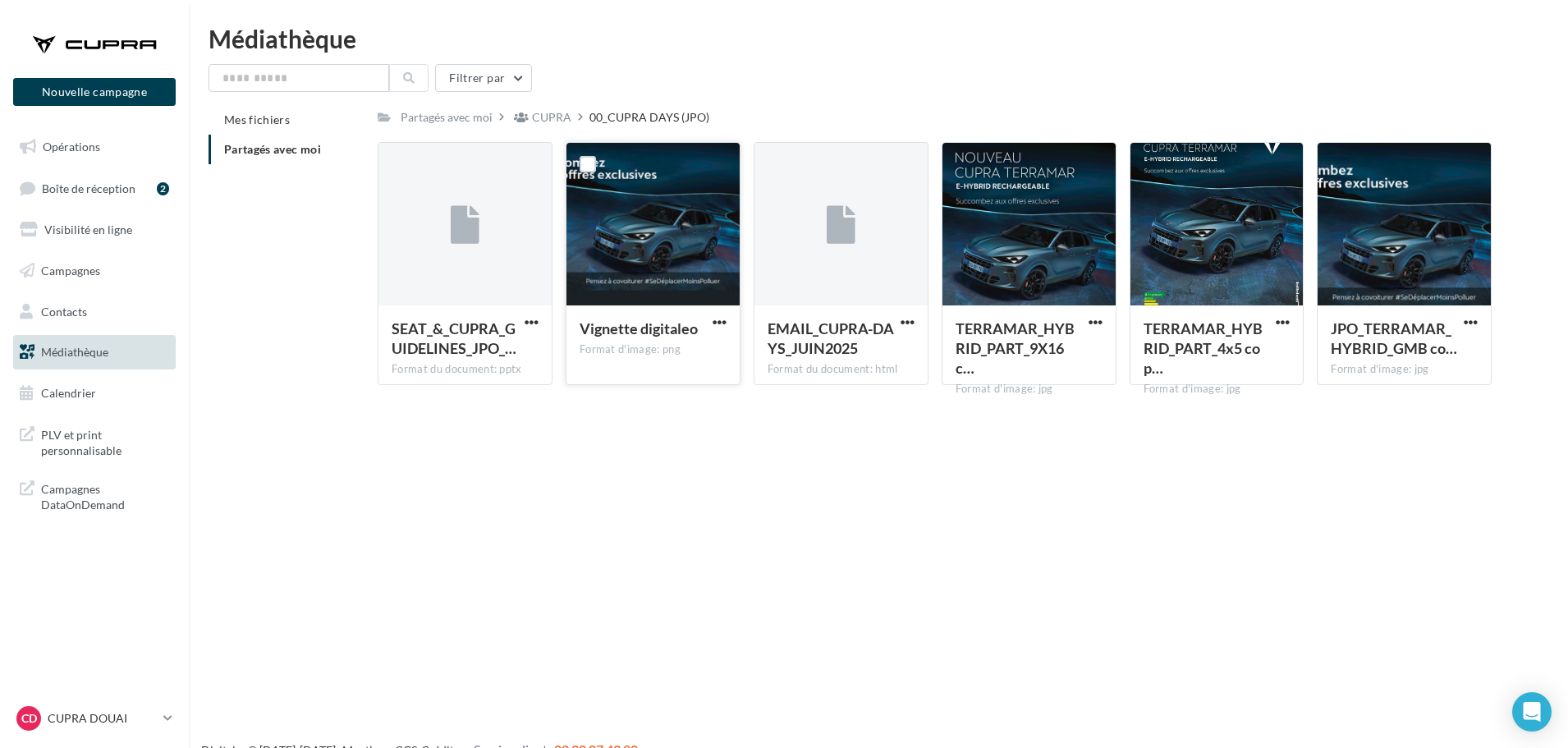
click at [607, 226] on div at bounding box center [652, 225] width 173 height 164
click at [1403, 215] on div at bounding box center [1403, 225] width 173 height 164
click at [1474, 319] on span "button" at bounding box center [1470, 322] width 14 height 14
click at [1402, 365] on button "Télécharger" at bounding box center [1398, 355] width 164 height 43
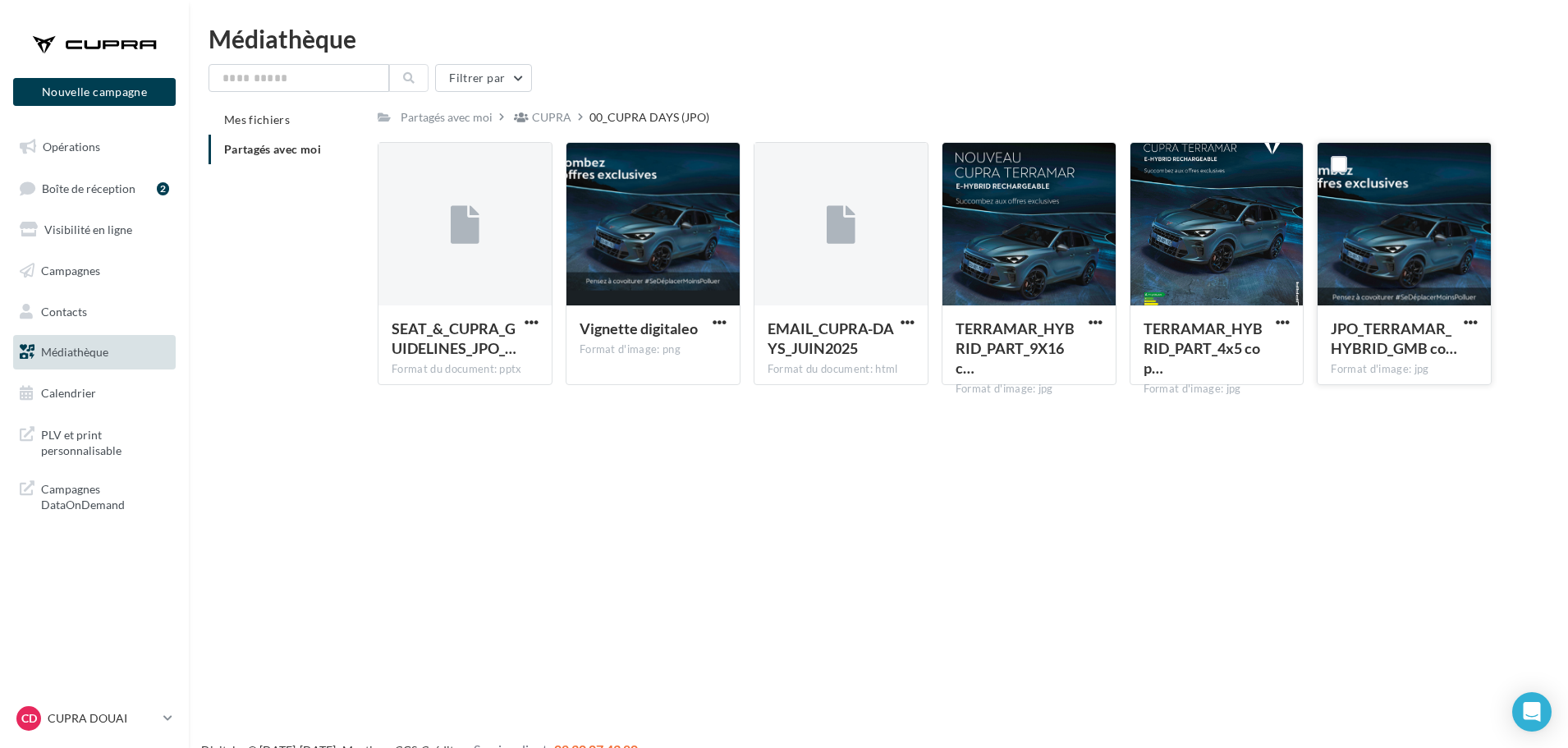
click at [477, 506] on div "Nouvelle campagne Nouvelle campagne Opérations Boîte de réception 2 Visibilité …" at bounding box center [784, 400] width 1568 height 748
click at [106, 712] on p "CUPRA DOUAI" at bounding box center [102, 719] width 109 height 17
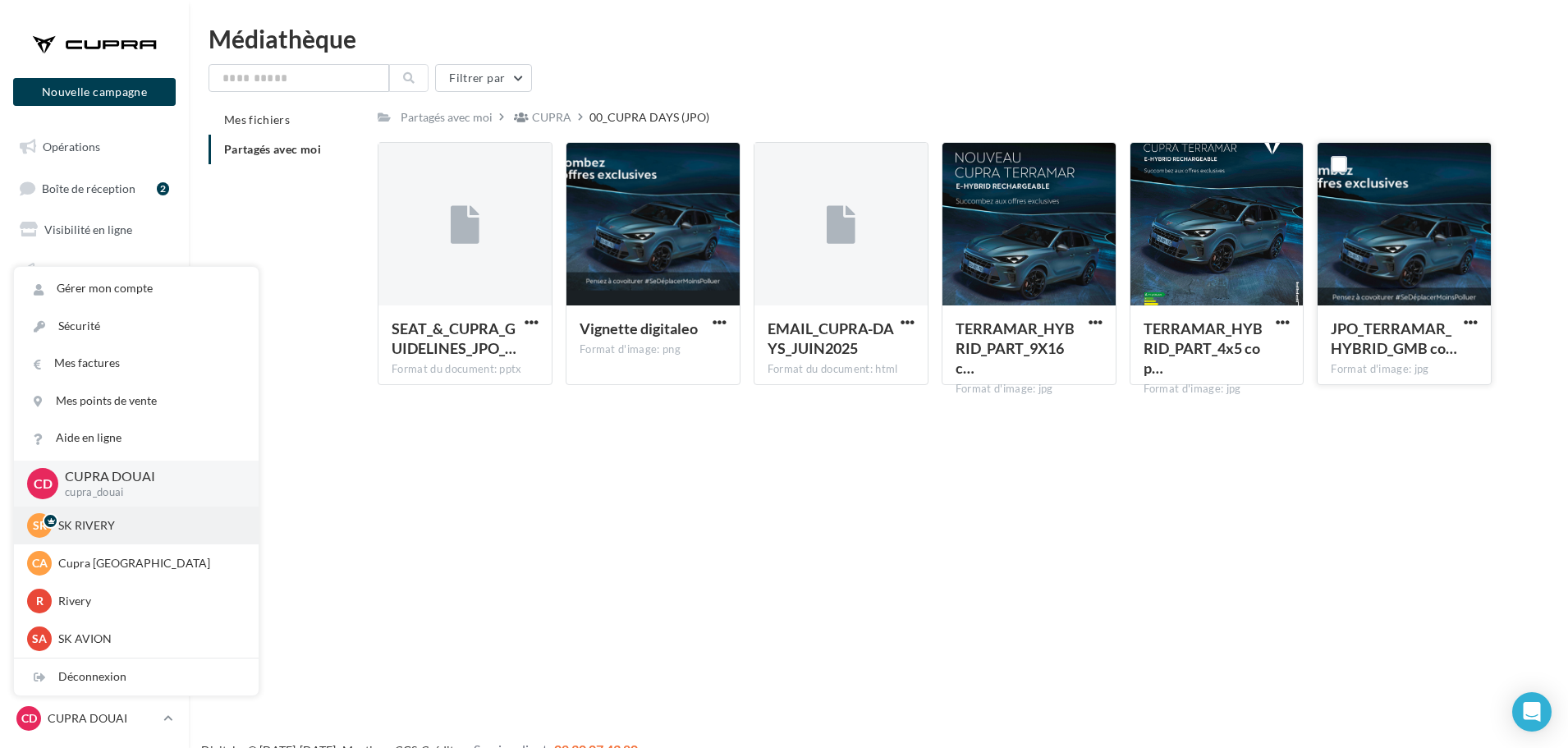
click at [67, 530] on p "SK RIVERY" at bounding box center [148, 526] width 181 height 17
